Goal: Task Accomplishment & Management: Manage account settings

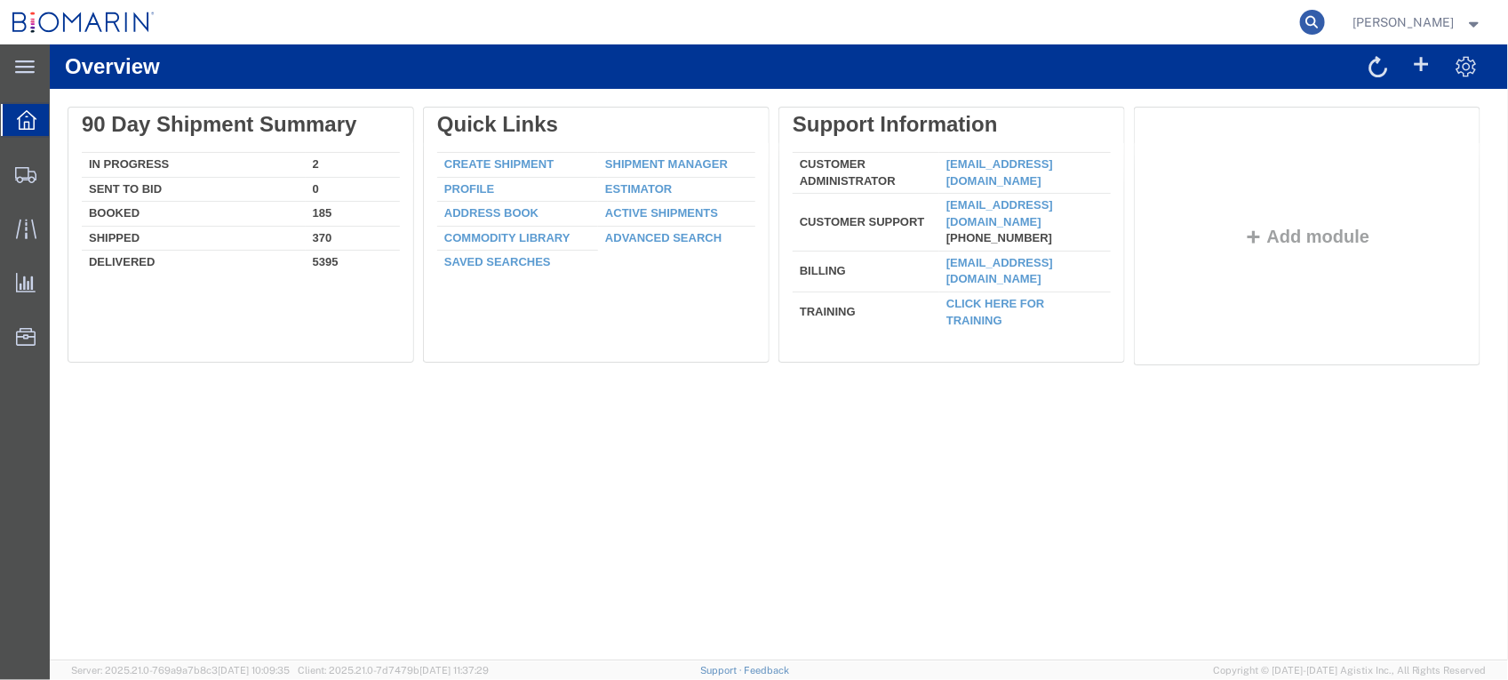
click at [1325, 23] on icon at bounding box center [1312, 22] width 25 height 25
paste input "S02467342"
type input "S02467342"
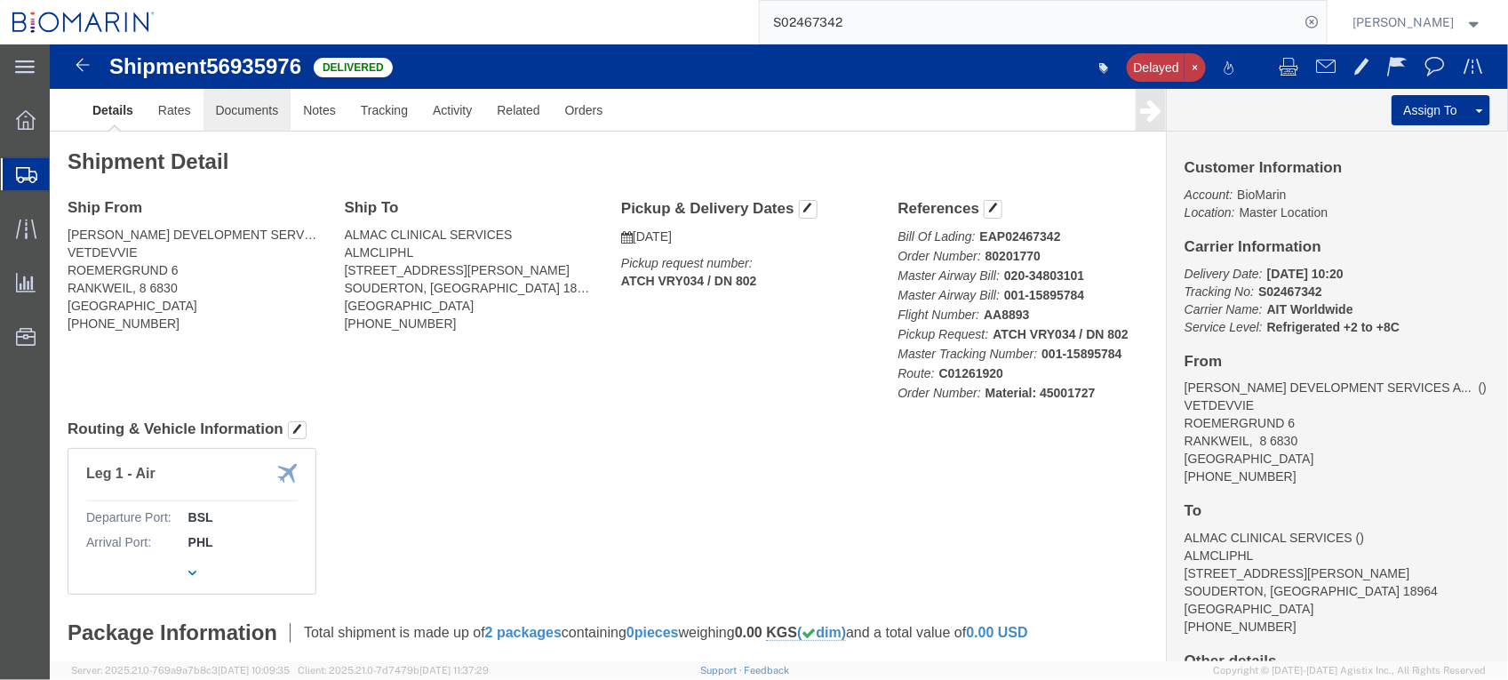
click link "Documents"
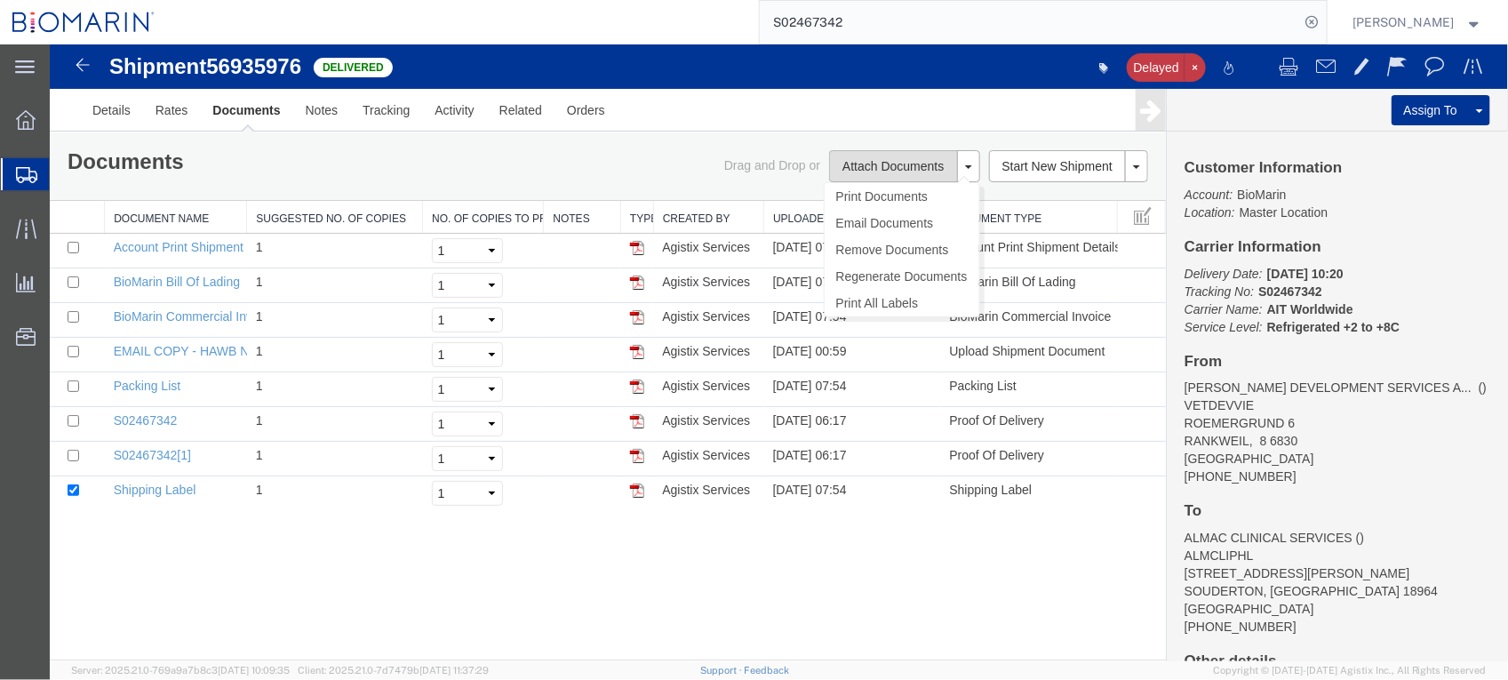
click at [876, 165] on button "Attach Documents" at bounding box center [892, 165] width 128 height 32
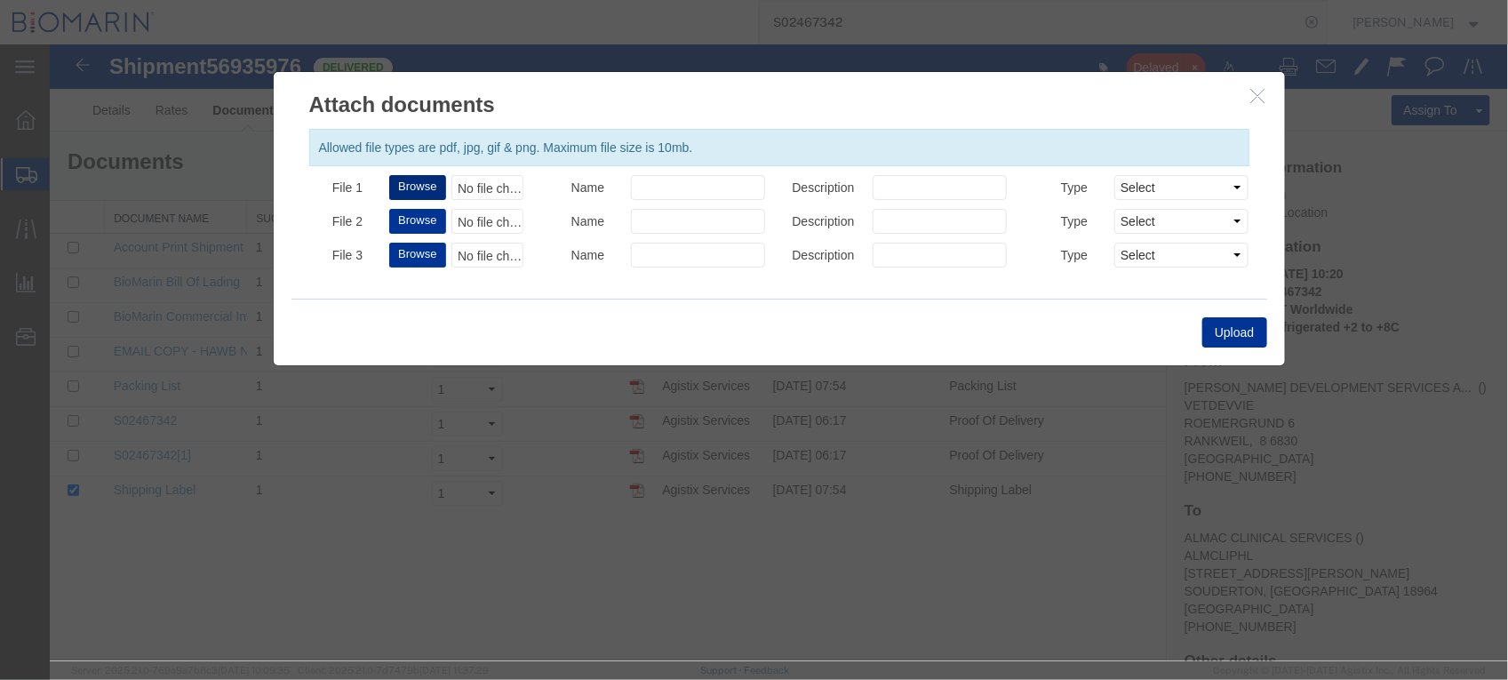
click at [421, 187] on button "Browse" at bounding box center [416, 186] width 56 height 25
type input "C:\fakepath\B8P-1559397-7.PDF"
click at [1240, 326] on button "Upload" at bounding box center [1234, 331] width 64 height 30
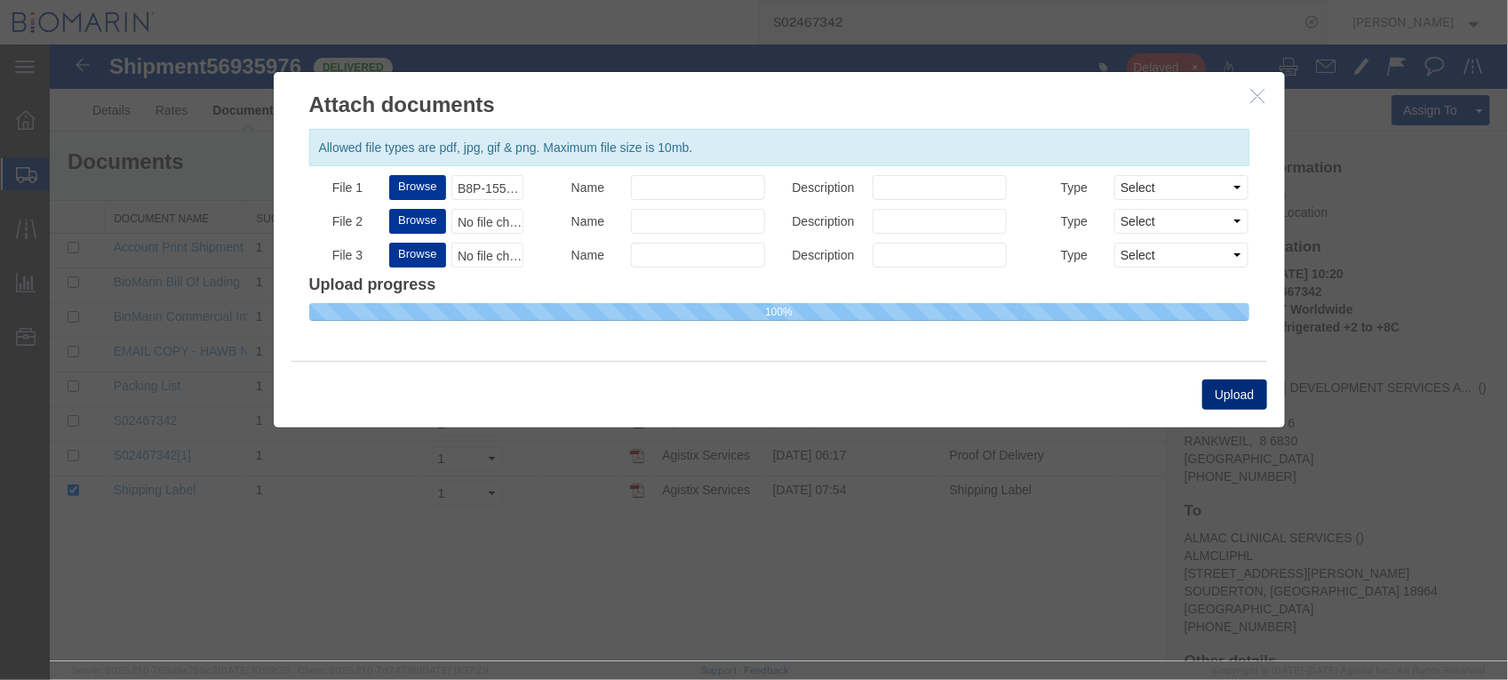
select select
